Goal: Transaction & Acquisition: Book appointment/travel/reservation

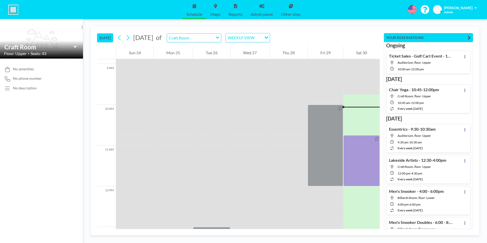
scroll to position [387, 0]
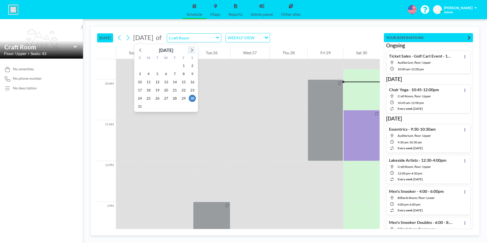
click at [192, 50] on icon at bounding box center [191, 50] width 7 height 7
click at [147, 65] on span "1" at bounding box center [148, 65] width 7 height 7
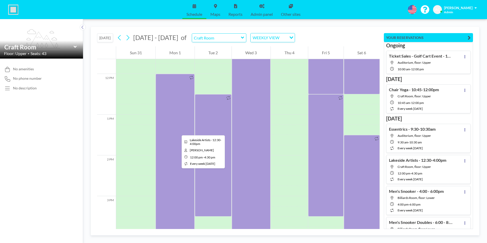
scroll to position [494, 0]
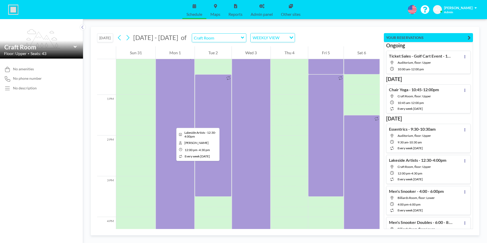
click at [172, 123] on div at bounding box center [175, 145] width 39 height 183
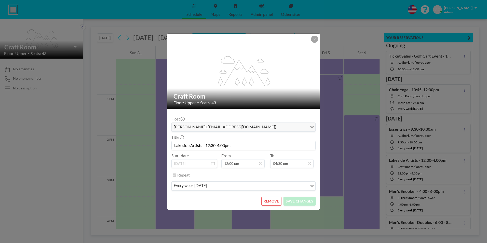
scroll to position [0, 0]
click at [277, 199] on button "REMOVE" at bounding box center [271, 201] width 20 height 9
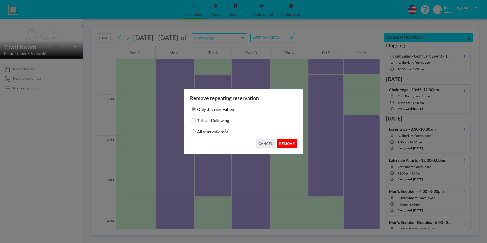
click at [284, 143] on button "REMOVE" at bounding box center [287, 143] width 20 height 9
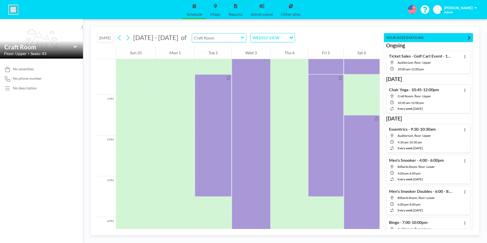
click at [236, 38] on input "text" at bounding box center [216, 38] width 49 height 8
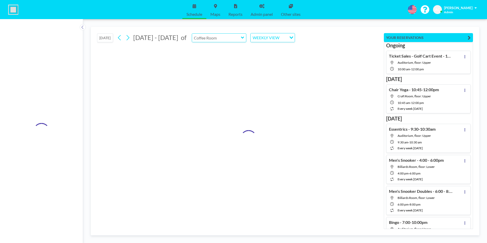
type input "Coffee Room"
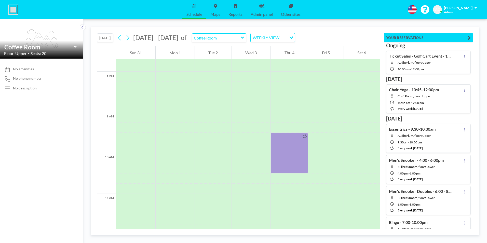
scroll to position [316, 0]
click at [130, 38] on icon at bounding box center [127, 38] width 5 height 8
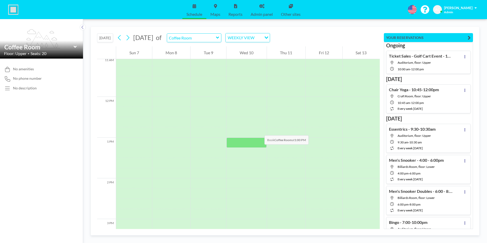
scroll to position [469, 0]
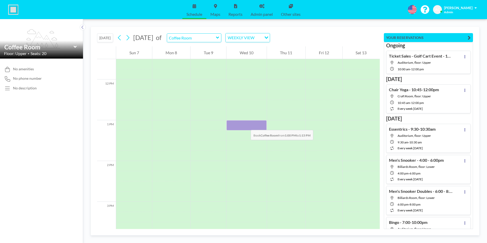
click at [245, 125] on div at bounding box center [246, 125] width 40 height 10
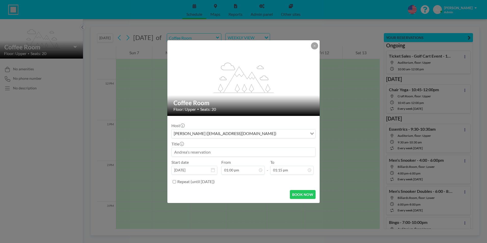
click at [228, 152] on input at bounding box center [244, 152] width 144 height 9
type input "Garden Club Exec - 1:00-3:00pm"
click at [288, 170] on input "01:15 pm" at bounding box center [291, 170] width 43 height 9
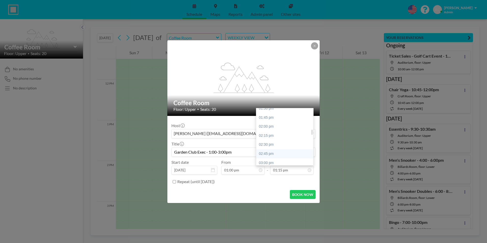
scroll to position [252, 0]
click at [278, 150] on div "03:00 pm" at bounding box center [286, 150] width 60 height 9
type input "03:00 pm"
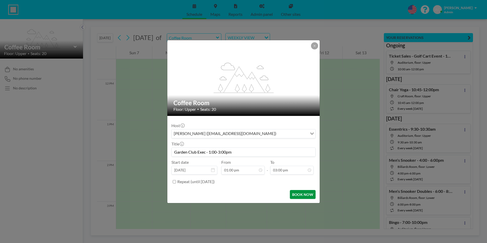
scroll to position [290, 0]
click at [305, 195] on button "BOOK NOW" at bounding box center [303, 194] width 26 height 9
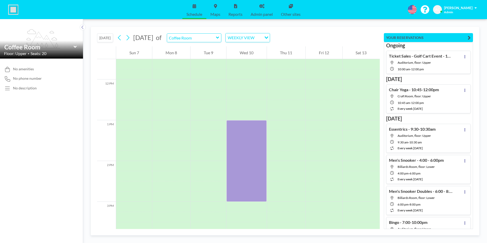
click at [219, 37] on icon at bounding box center [217, 37] width 3 height 5
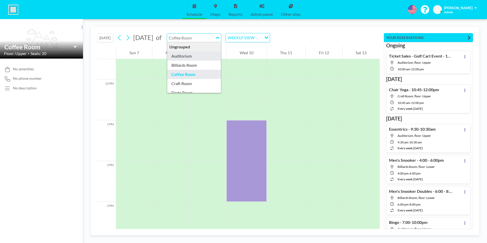
type input "Auditorium"
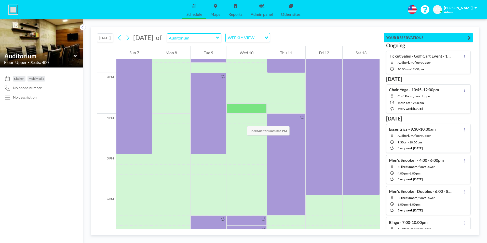
scroll to position [545, 0]
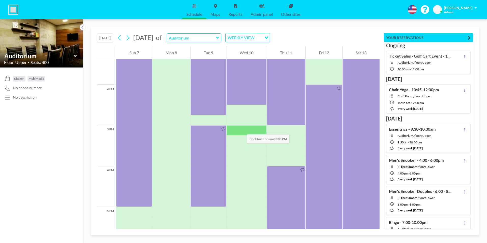
click at [242, 129] on div at bounding box center [246, 130] width 40 height 10
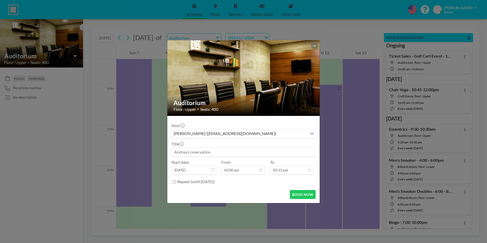
click at [225, 153] on input at bounding box center [244, 152] width 144 height 9
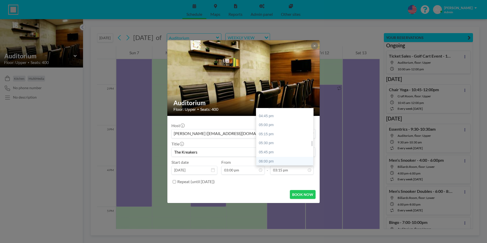
type input "The Kreakers"
click at [281, 160] on div "06:00 pm" at bounding box center [286, 161] width 60 height 9
type input "06:00 pm"
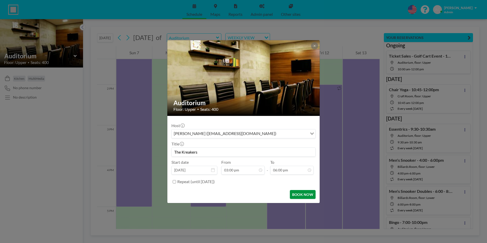
scroll to position [399, 0]
click at [305, 195] on button "BOOK NOW" at bounding box center [303, 194] width 26 height 9
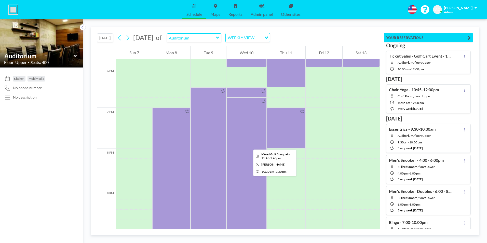
scroll to position [774, 0]
